Goal: Task Accomplishment & Management: Manage account settings

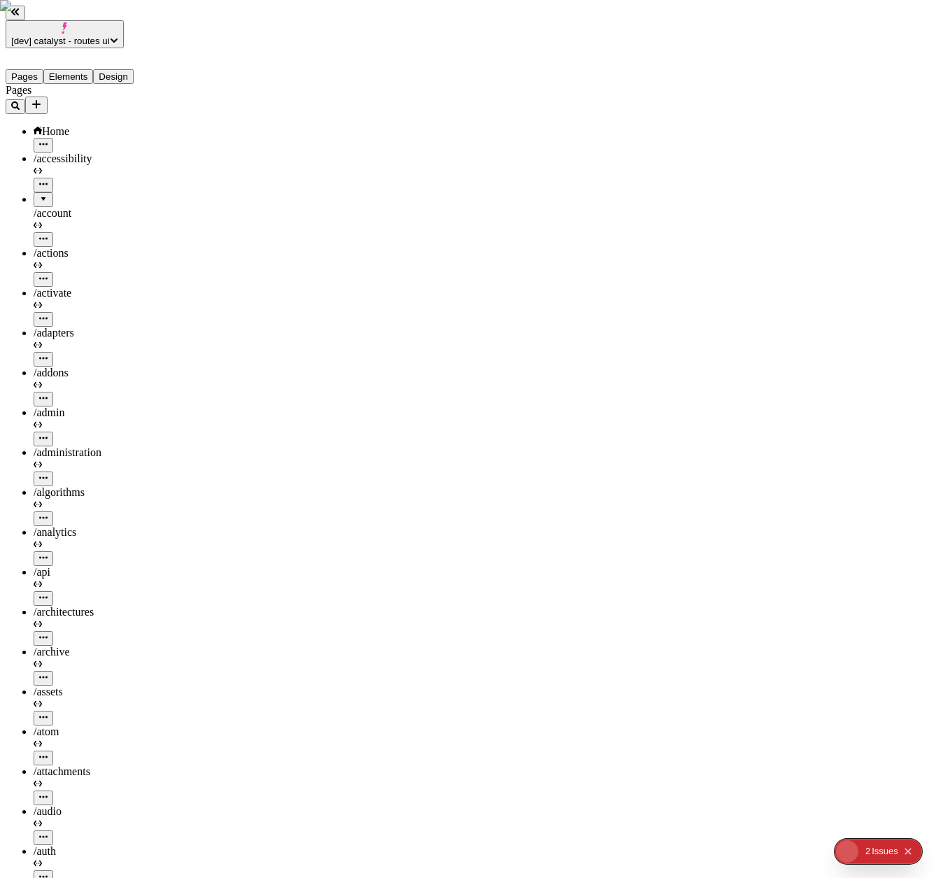
click at [110, 36] on span "[dev] catalyst - routes ui" at bounding box center [60, 41] width 99 height 10
